Goal: Task Accomplishment & Management: Manage account settings

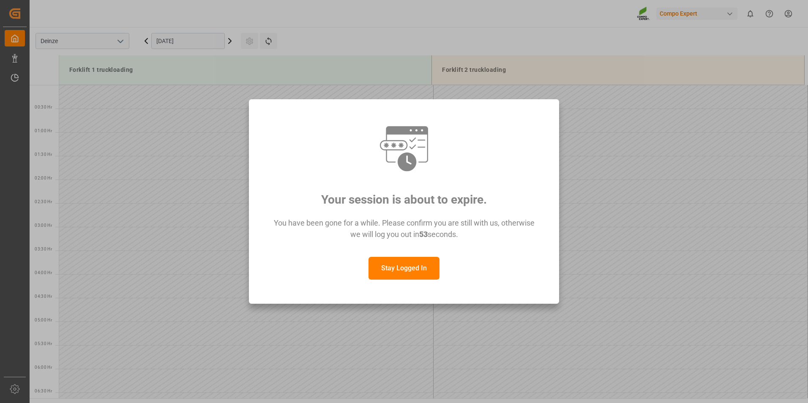
scroll to position [610, 0]
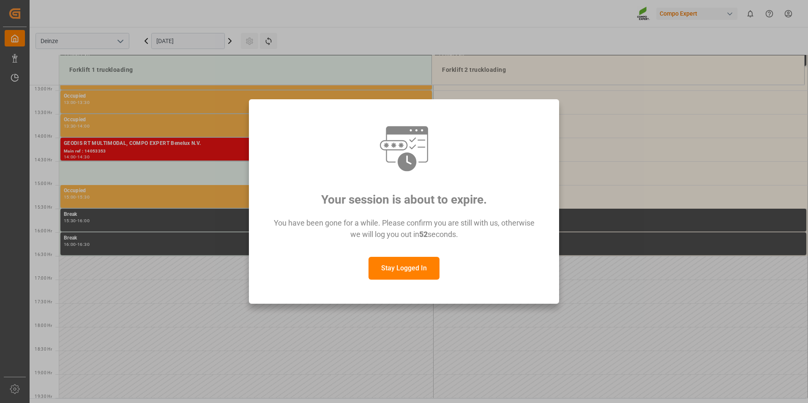
drag, startPoint x: 540, startPoint y: 131, endPoint x: 536, endPoint y: 135, distance: 5.4
click at [540, 131] on div at bounding box center [404, 148] width 279 height 51
click at [412, 272] on button "Stay Logged In" at bounding box center [403, 268] width 71 height 23
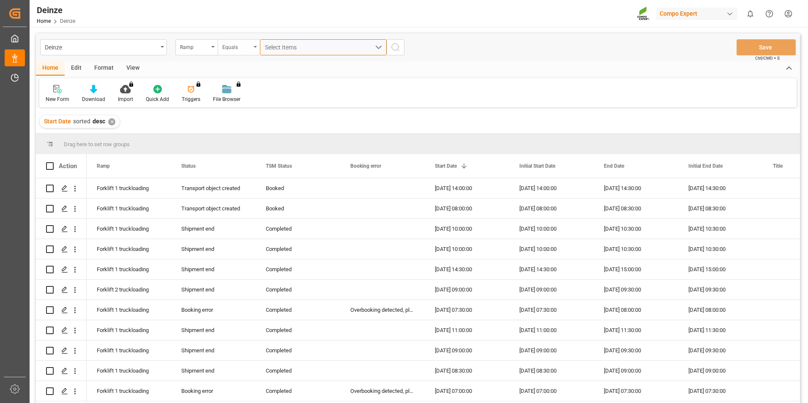
drag, startPoint x: 286, startPoint y: 44, endPoint x: 242, endPoint y: 50, distance: 44.7
click at [286, 44] on span "Select Items" at bounding box center [283, 47] width 36 height 7
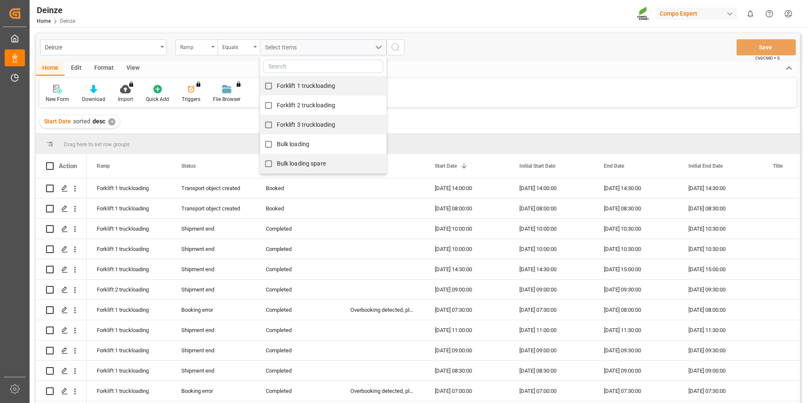
click at [201, 50] on div "Ramp" at bounding box center [194, 46] width 29 height 10
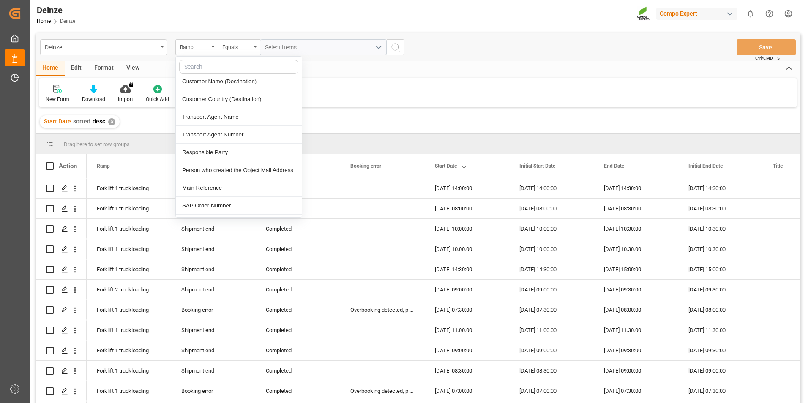
scroll to position [338, 0]
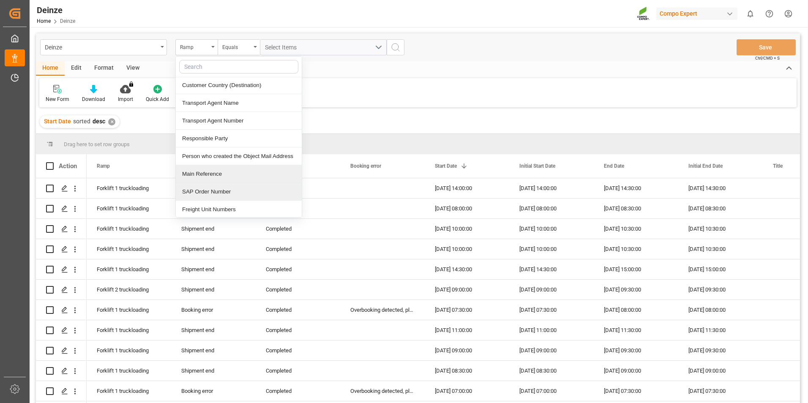
click at [212, 174] on div "Main Reference" at bounding box center [239, 174] width 126 height 18
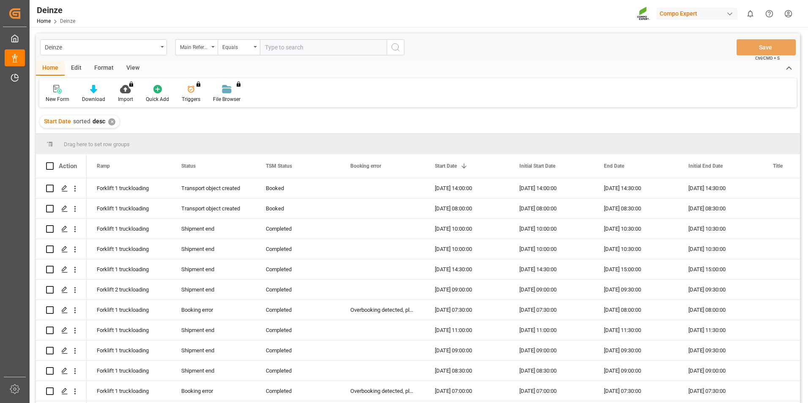
click at [302, 46] on input "text" at bounding box center [323, 47] width 127 height 16
type input "14053353"
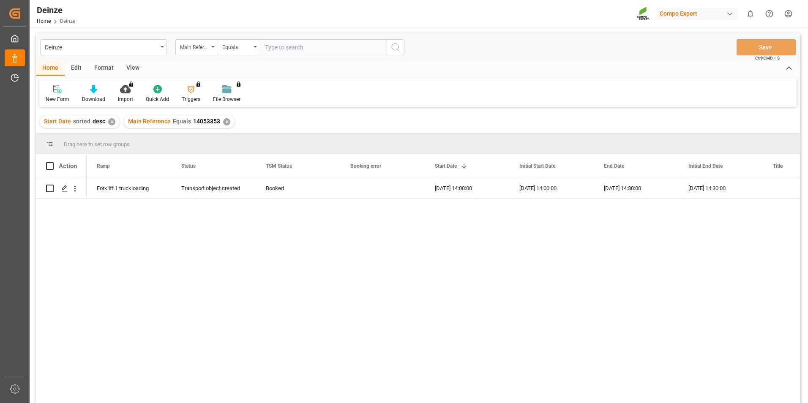
click at [317, 262] on div "Forklift 1 truckloading Transport object created Booked 08.10.2025 14:00:00 08.…" at bounding box center [443, 293] width 713 height 230
click at [63, 190] on polygon "Press SPACE to select this row." at bounding box center [64, 188] width 4 height 4
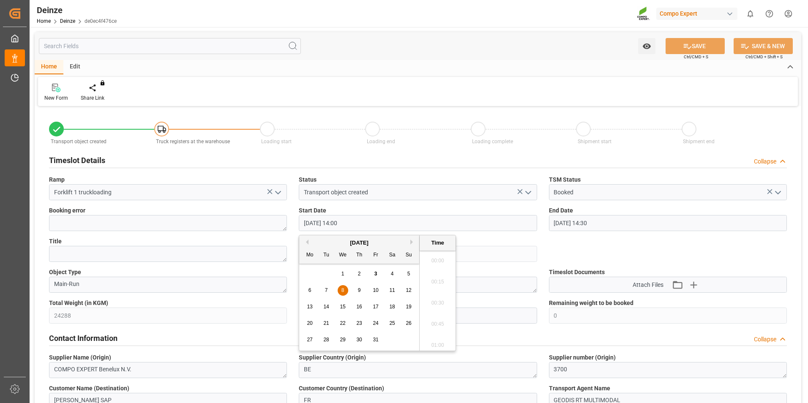
click at [357, 221] on input "08.10.2025 14:00" at bounding box center [418, 223] width 238 height 16
click at [358, 293] on span "9" at bounding box center [359, 290] width 3 height 6
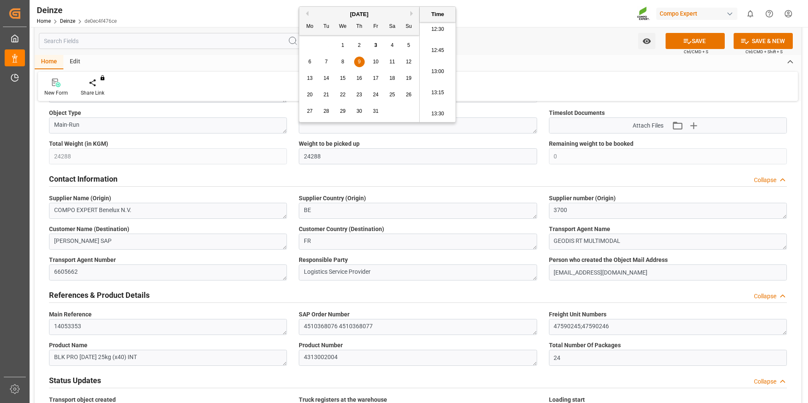
scroll to position [0, 0]
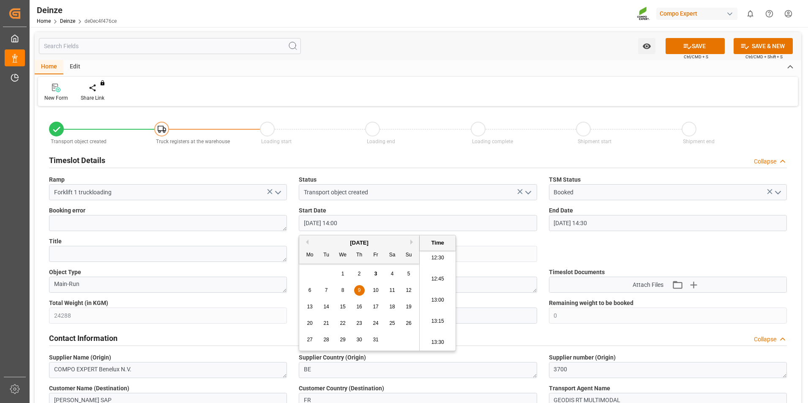
click at [421, 170] on div "Timeslot Details Collapse" at bounding box center [418, 161] width 750 height 24
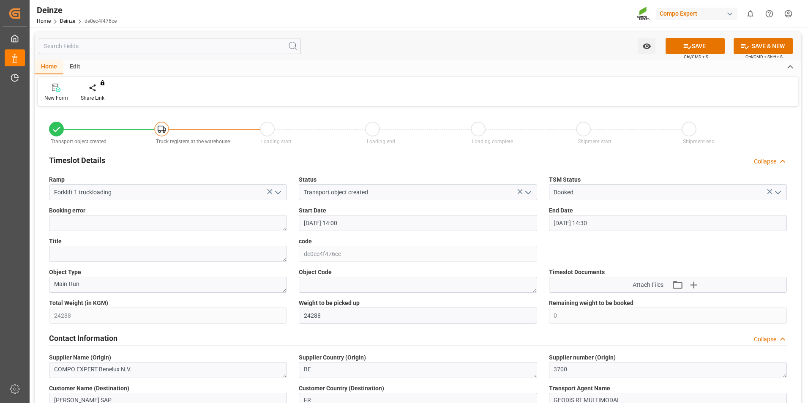
click at [373, 226] on input "09.10.2025 14:00" at bounding box center [418, 223] width 238 height 16
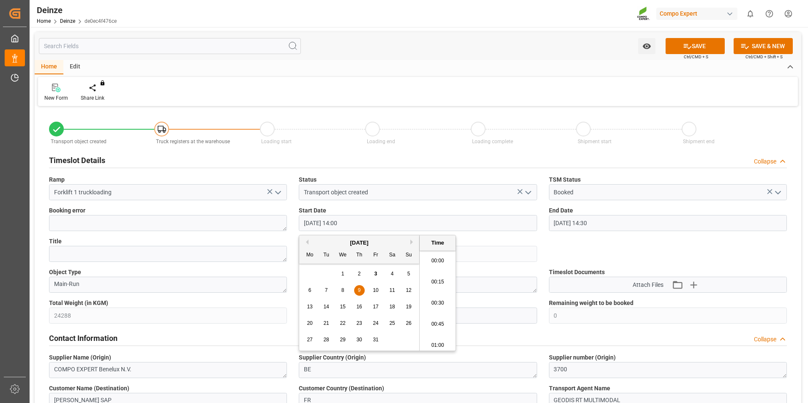
scroll to position [1144, 0]
click at [590, 98] on div "New Form Share Link You don't have permission for this feature. Contact admin." at bounding box center [418, 91] width 760 height 29
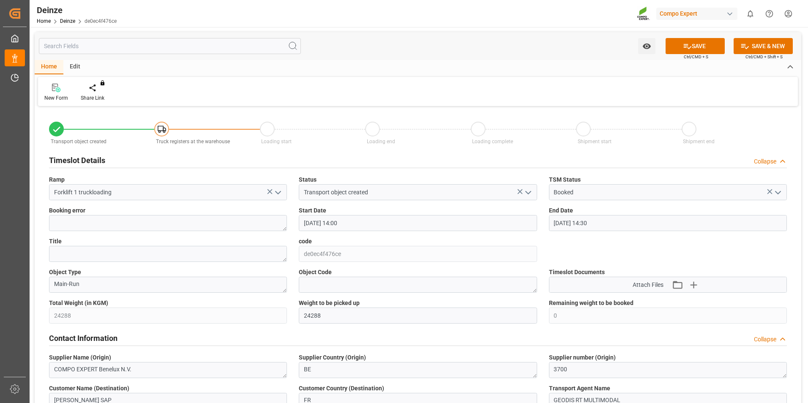
click at [504, 223] on input "09.10.2025 14:00" at bounding box center [418, 223] width 238 height 16
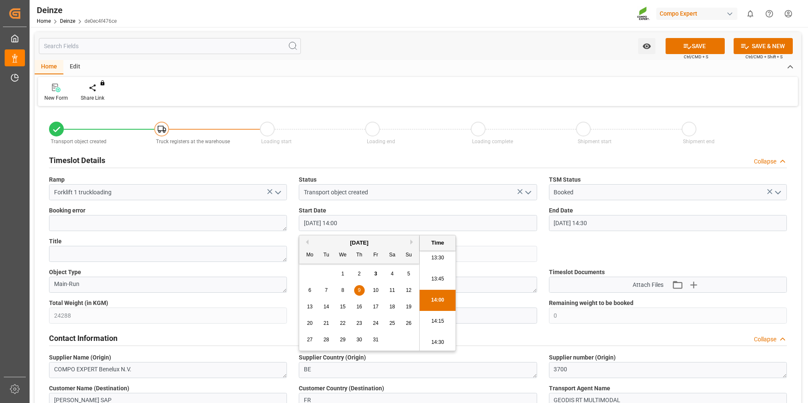
click at [328, 294] on div "7" at bounding box center [326, 291] width 11 height 10
click at [311, 291] on span "6" at bounding box center [309, 290] width 3 height 6
click at [329, 292] on div "7" at bounding box center [326, 291] width 11 height 10
click at [359, 288] on span "9" at bounding box center [359, 290] width 3 height 6
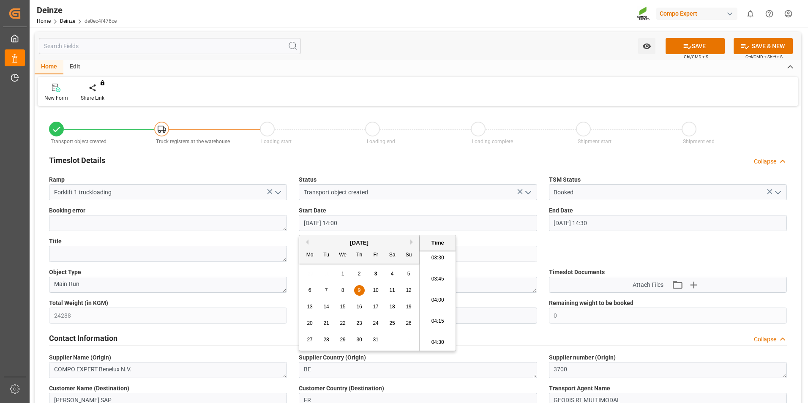
click at [341, 289] on div "8" at bounding box center [343, 291] width 11 height 10
type input "08.10.2025 14:00"
click at [419, 210] on label "Start Date" at bounding box center [418, 210] width 238 height 9
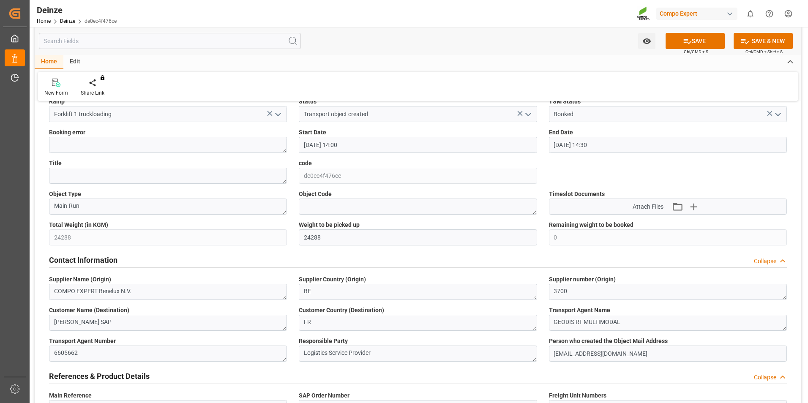
scroll to position [42, 0]
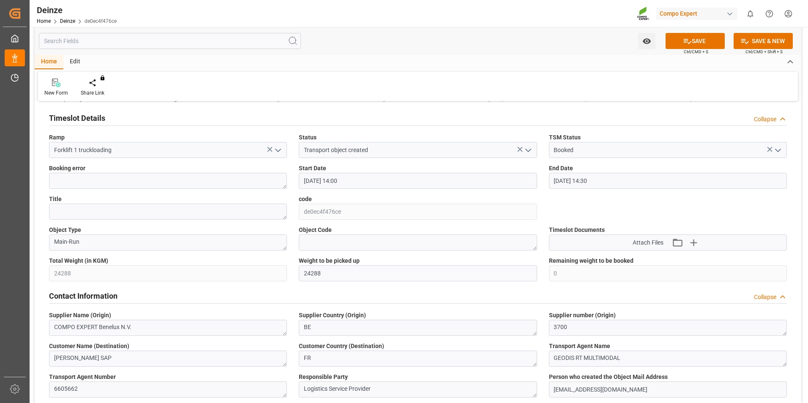
click at [394, 184] on input "08.10.2025 14:00" at bounding box center [418, 181] width 238 height 16
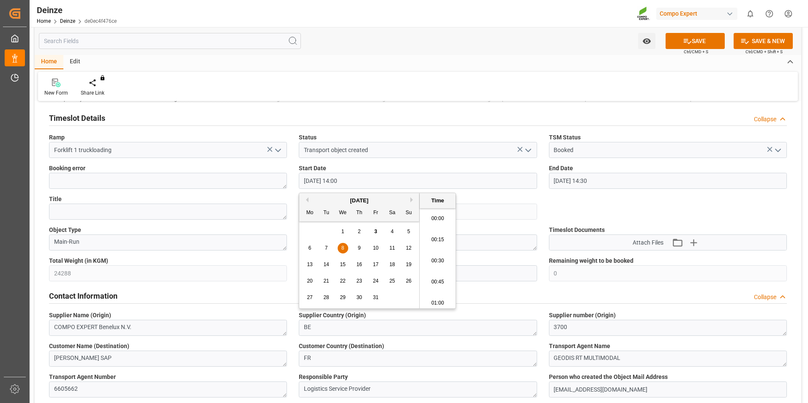
scroll to position [1144, 0]
click at [394, 184] on input "08.10.2025 14:00" at bounding box center [418, 181] width 238 height 16
click at [420, 61] on div "Home Edit" at bounding box center [418, 62] width 766 height 14
